Goal: Task Accomplishment & Management: Manage account settings

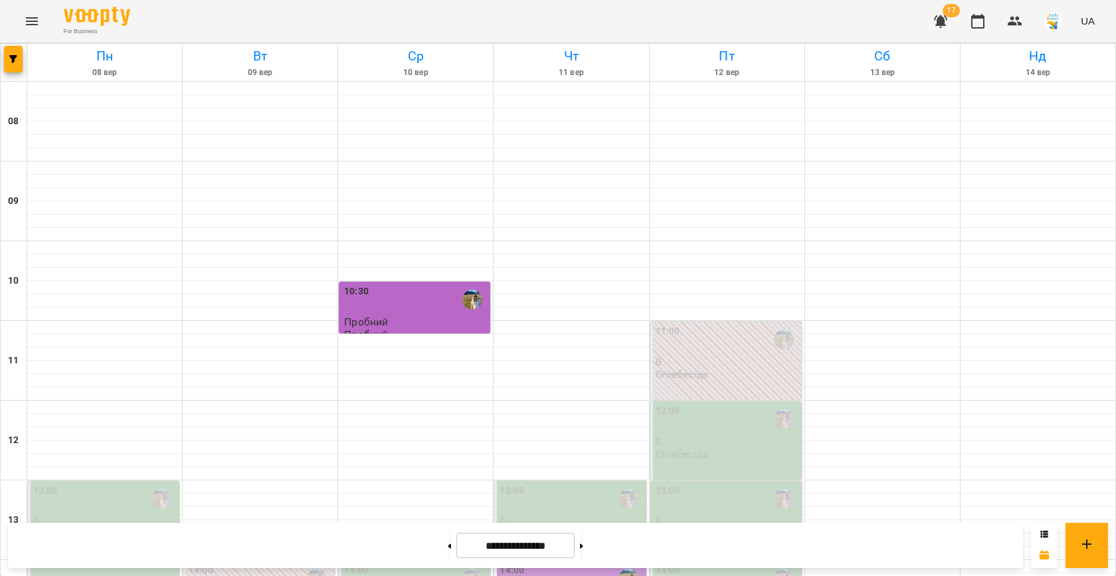
scroll to position [318, 0]
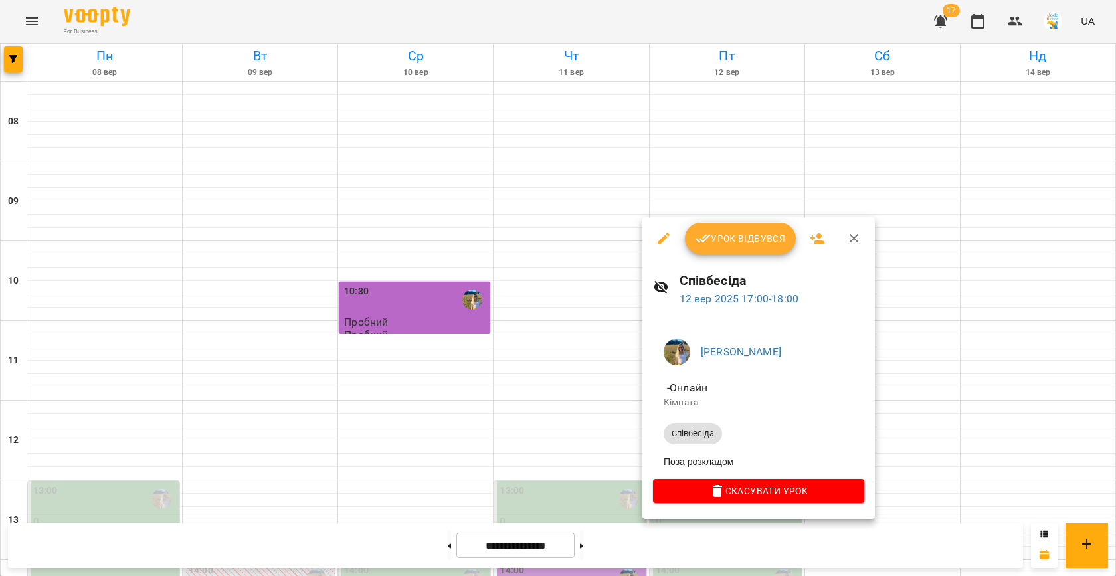
click at [661, 235] on icon "button" at bounding box center [664, 239] width 16 height 16
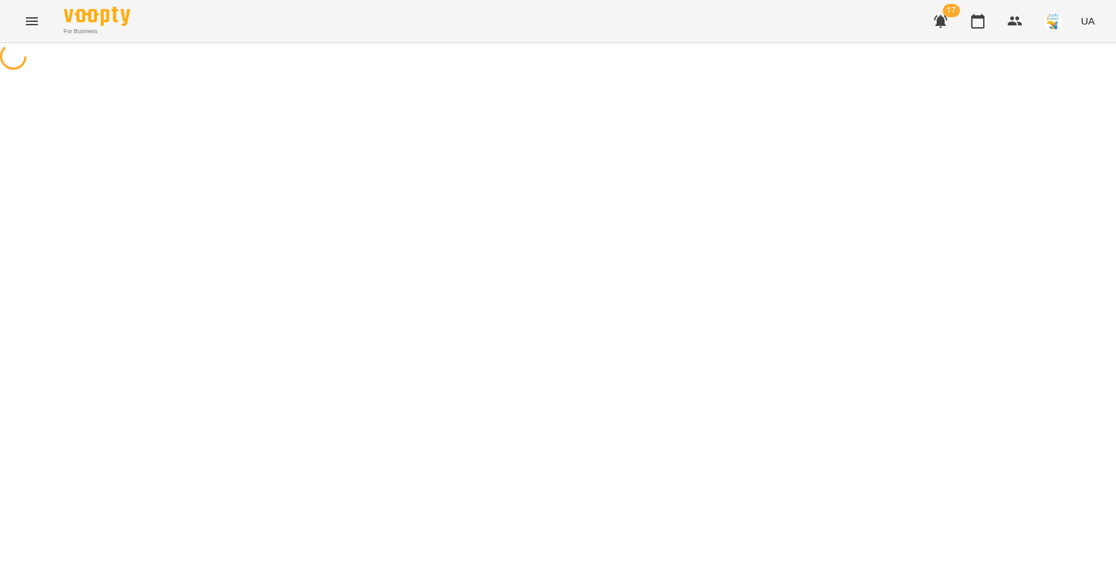
select select "**********"
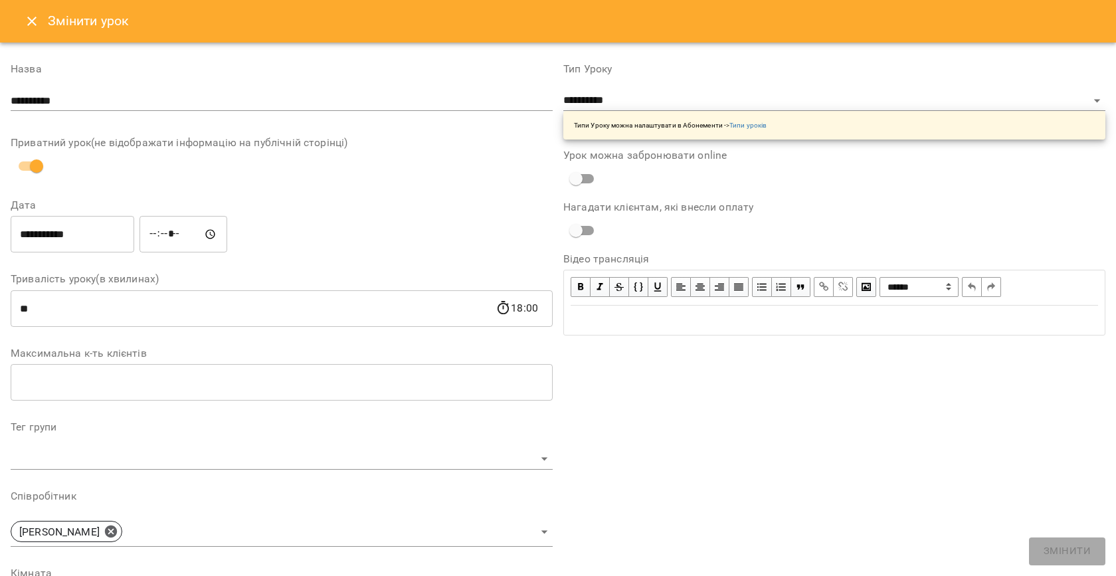
scroll to position [291, 0]
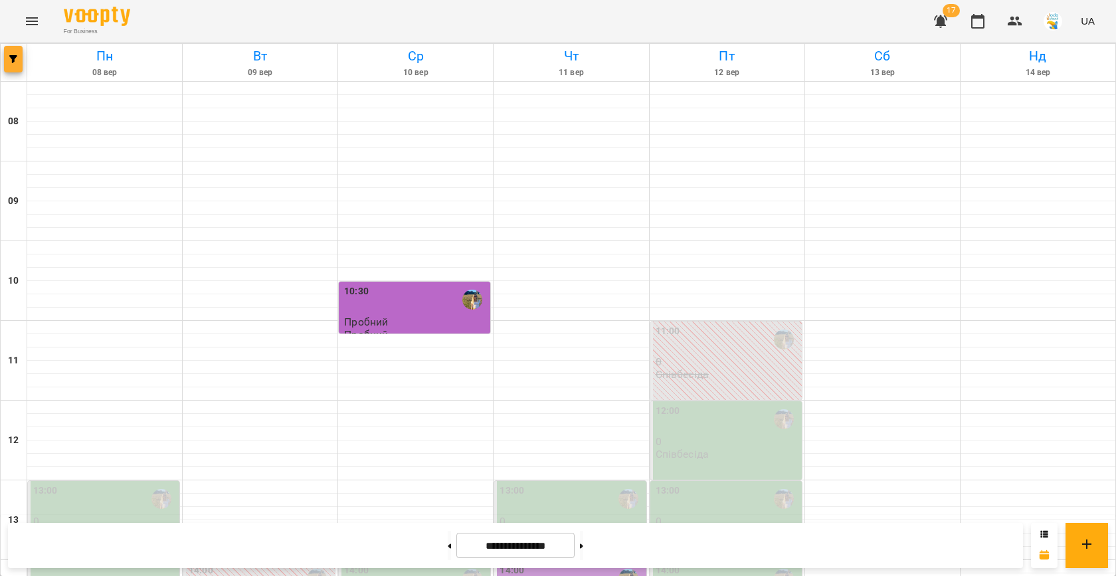
click at [12, 60] on icon "button" at bounding box center [13, 59] width 8 height 8
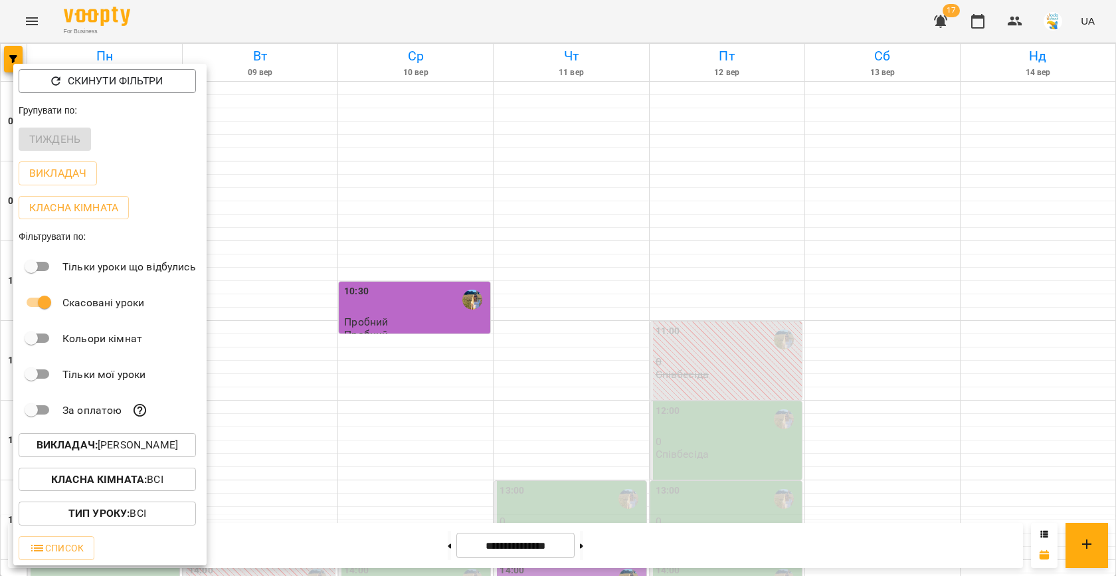
click at [163, 435] on button "Викладач : [PERSON_NAME]" at bounding box center [107, 445] width 177 height 24
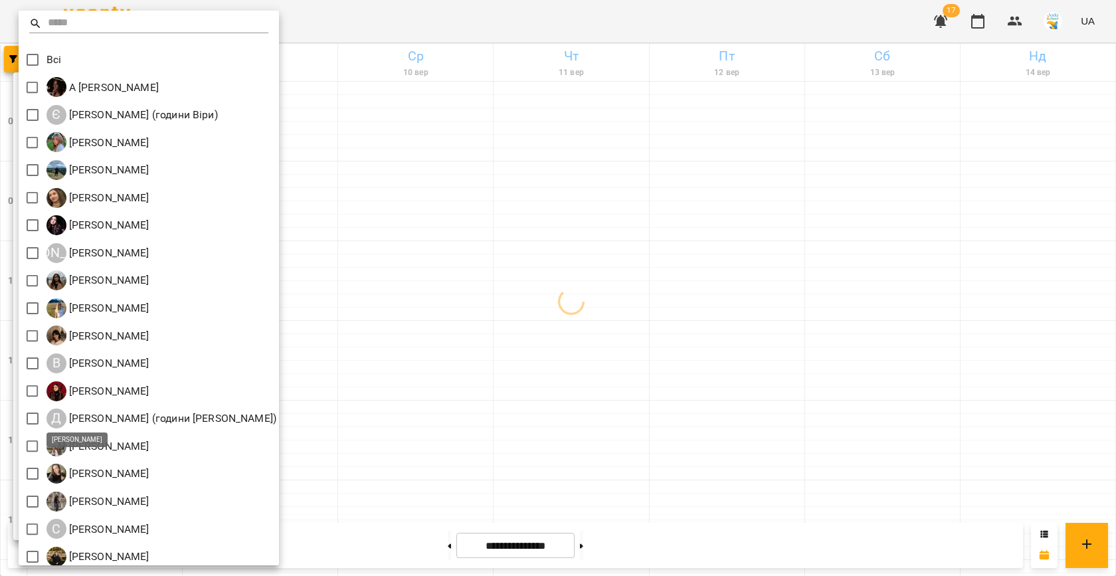
scroll to position [35, 0]
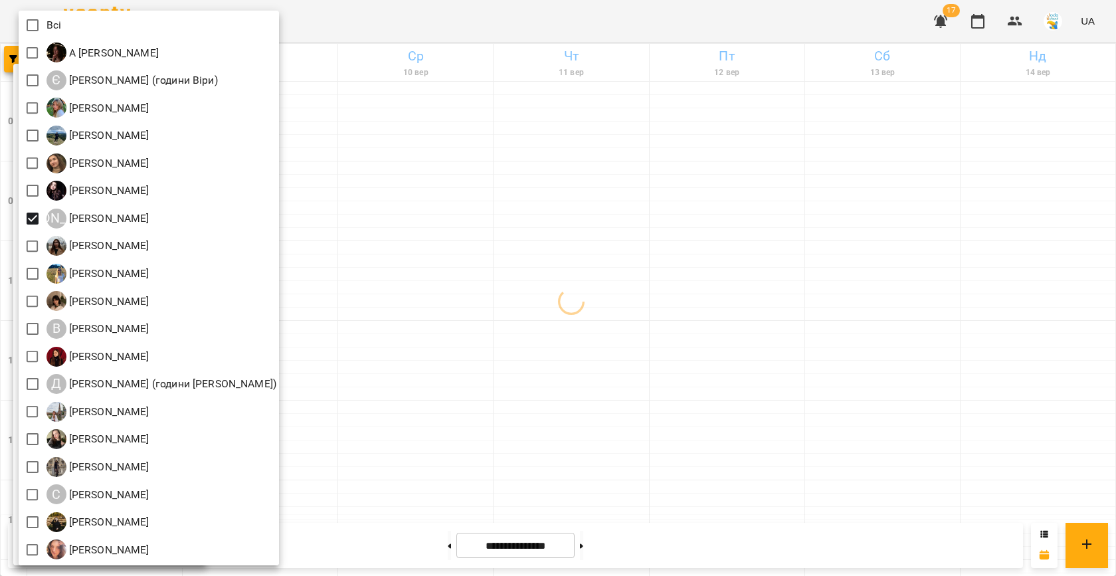
click at [685, 245] on div at bounding box center [558, 288] width 1116 height 576
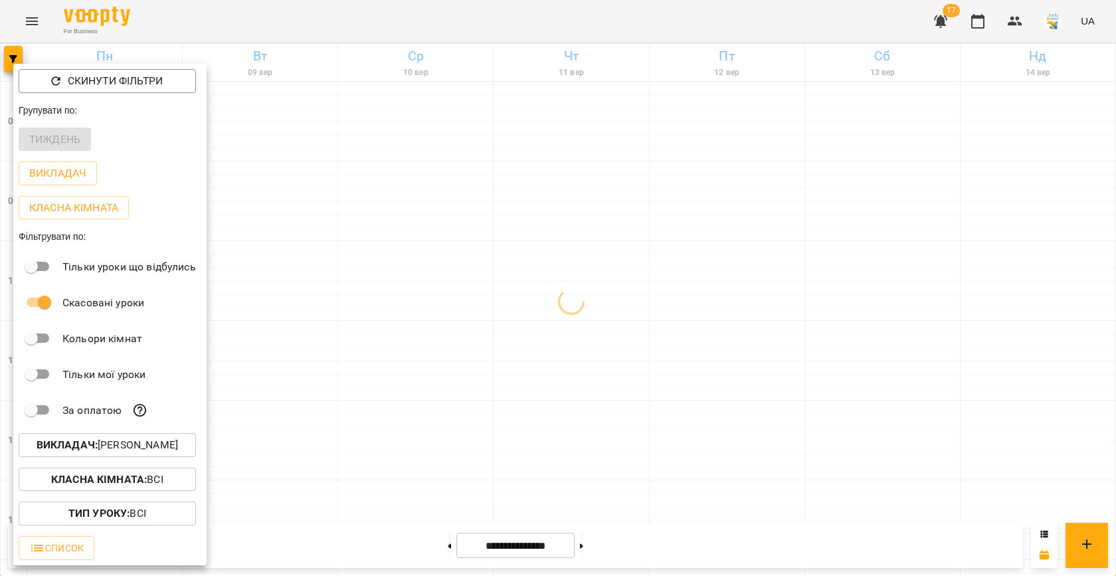
click at [506, 257] on div at bounding box center [558, 288] width 1116 height 576
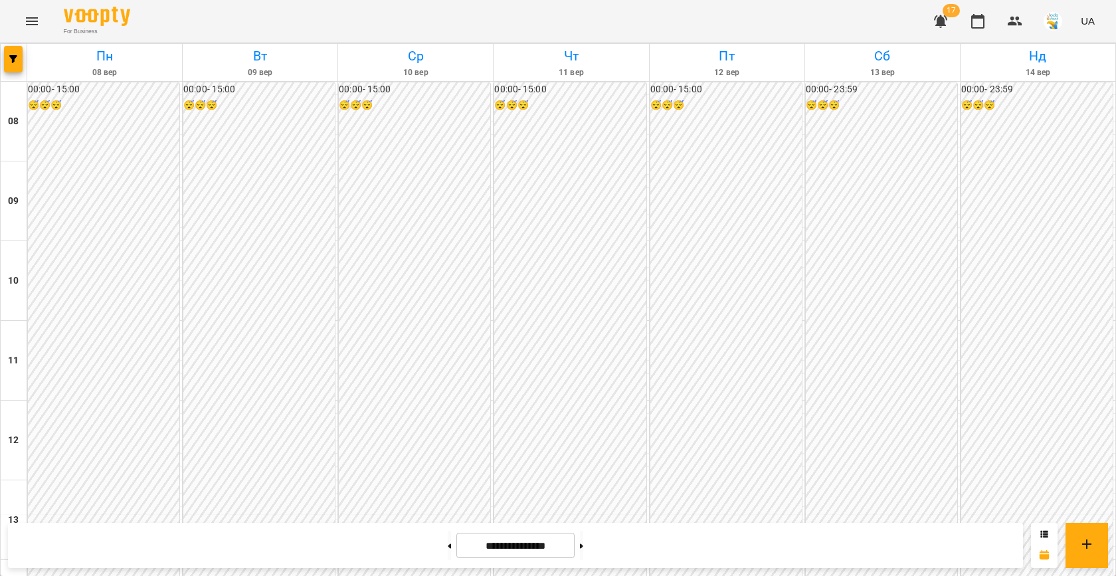
scroll to position [590, 0]
click at [583, 548] on button at bounding box center [581, 545] width 3 height 29
type input "**********"
